Goal: Transaction & Acquisition: Purchase product/service

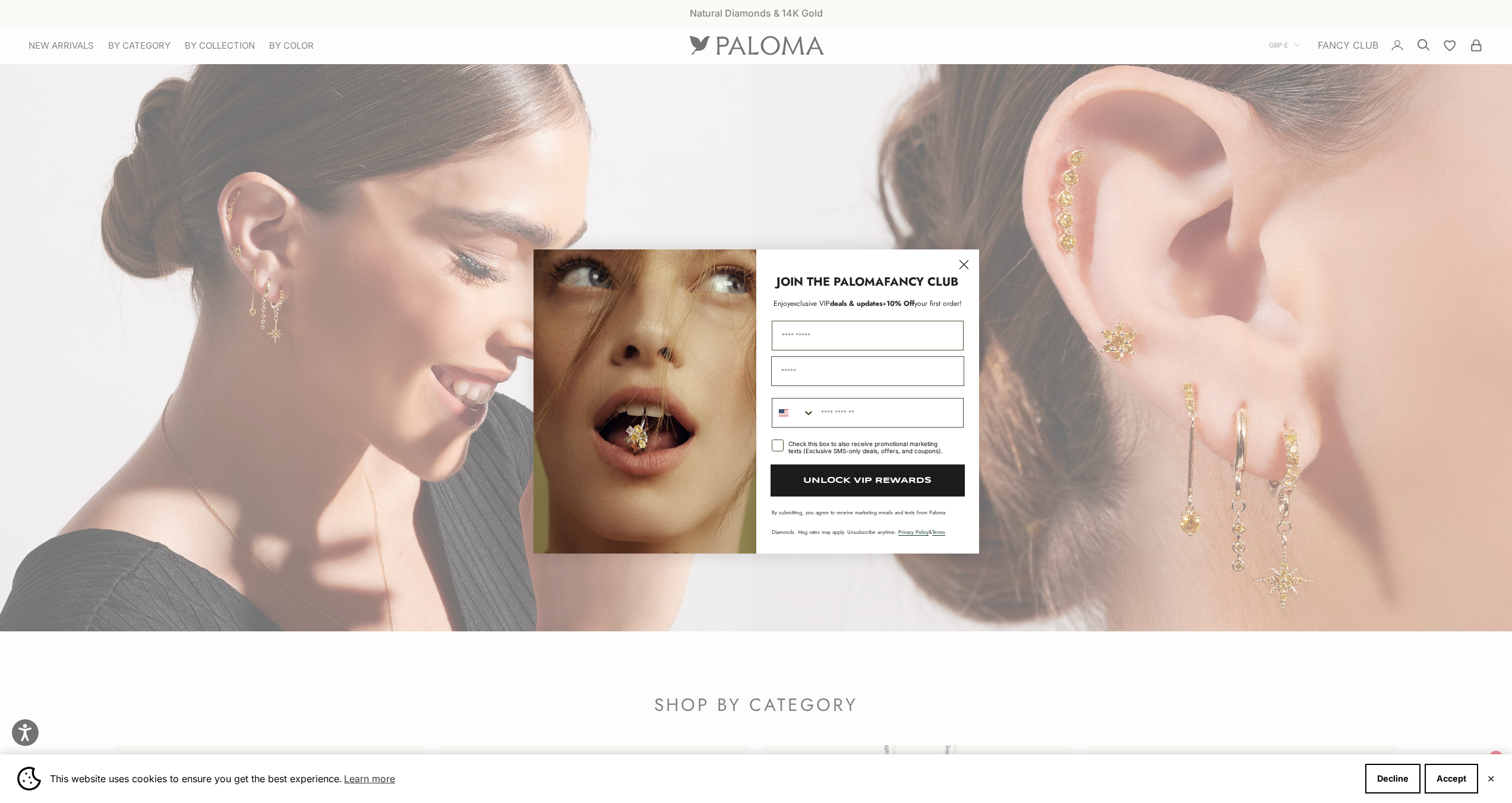
click at [965, 266] on circle "Close dialog" at bounding box center [963, 264] width 20 height 20
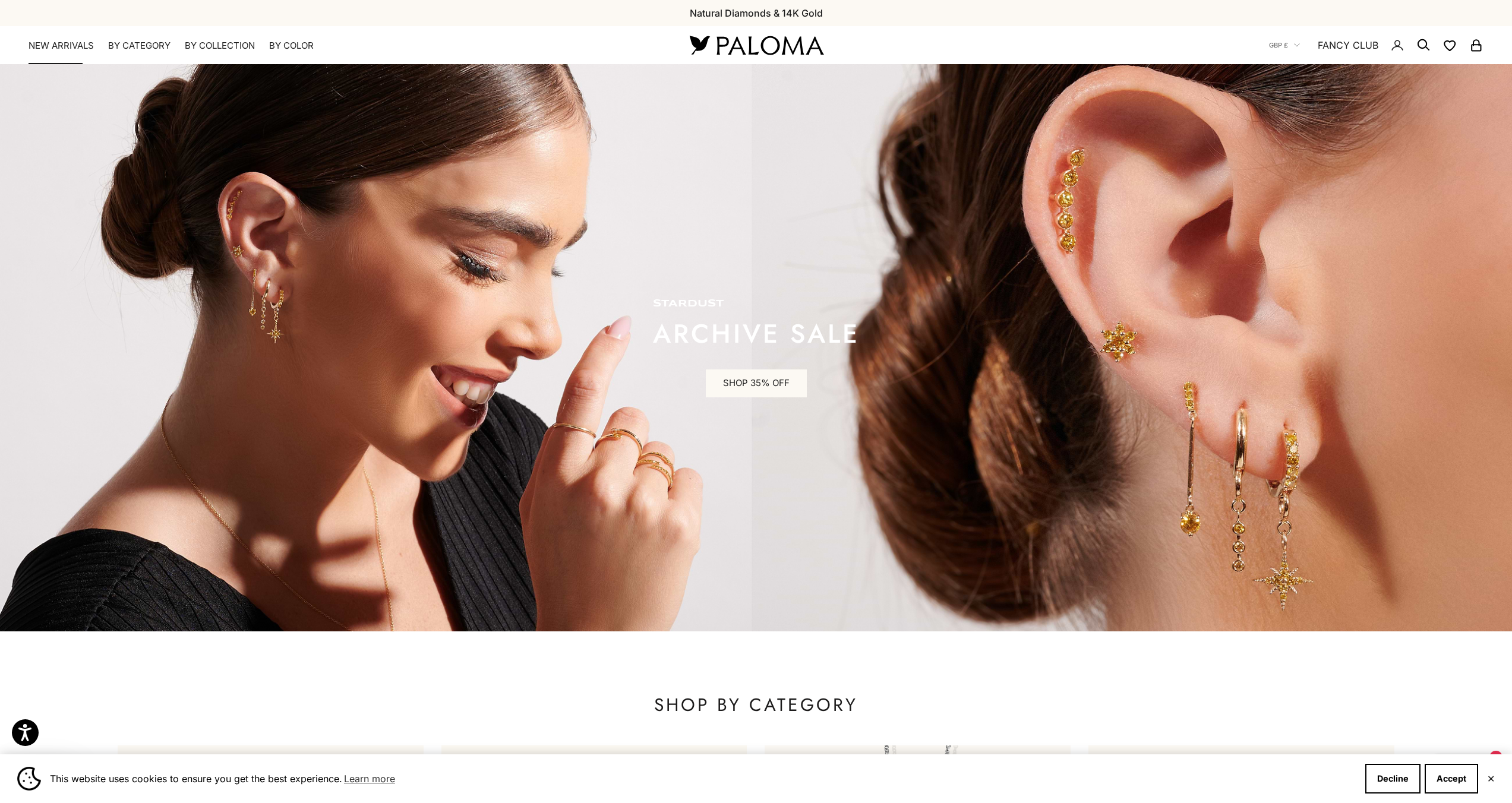
click at [52, 49] on link "NEW ARRIVALS" at bounding box center [61, 45] width 65 height 12
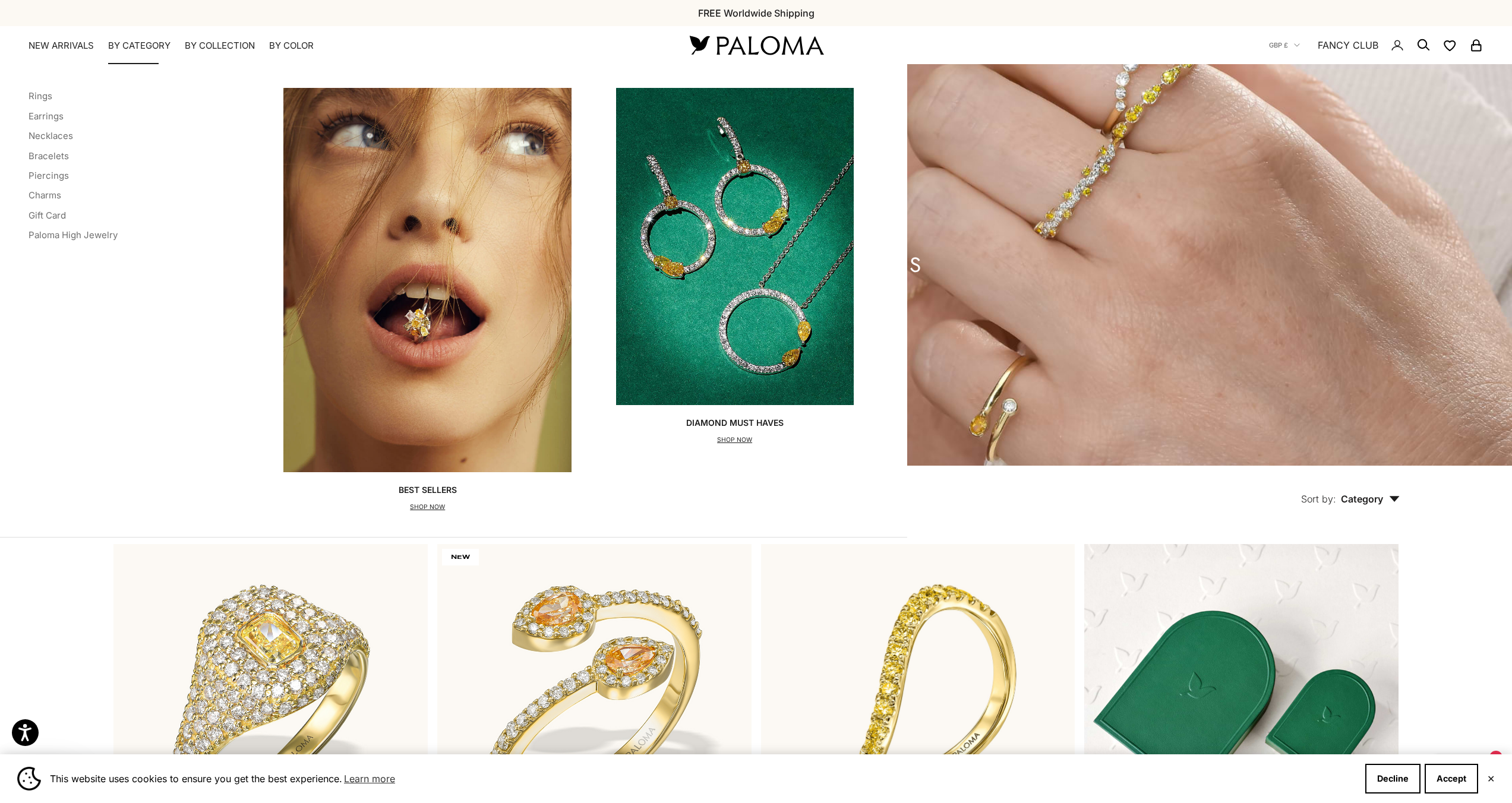
click at [734, 443] on p "SHOP NOW" at bounding box center [735, 440] width 98 height 12
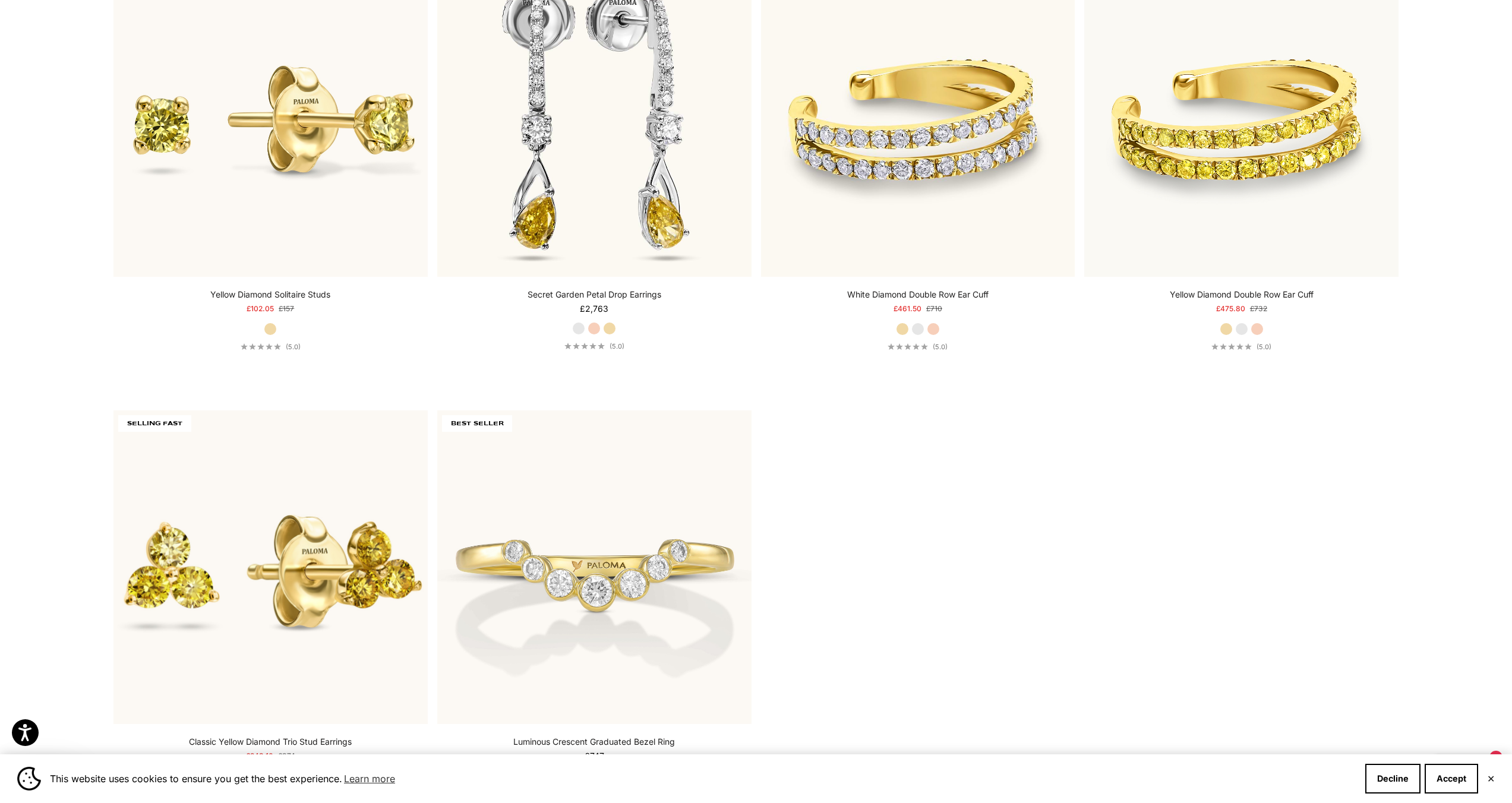
scroll to position [5272, 0]
